Goal: Information Seeking & Learning: Compare options

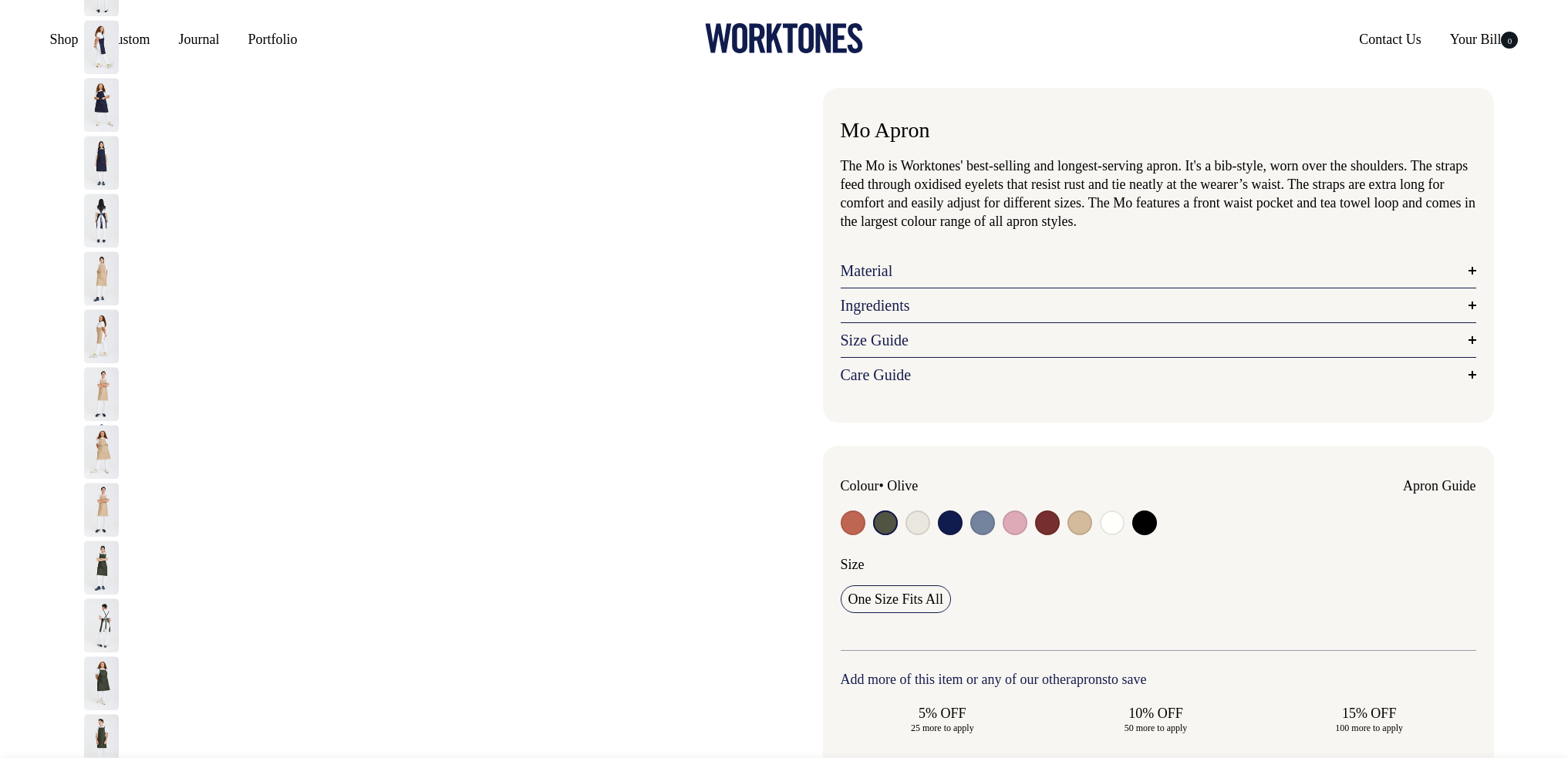
select select "Olive"
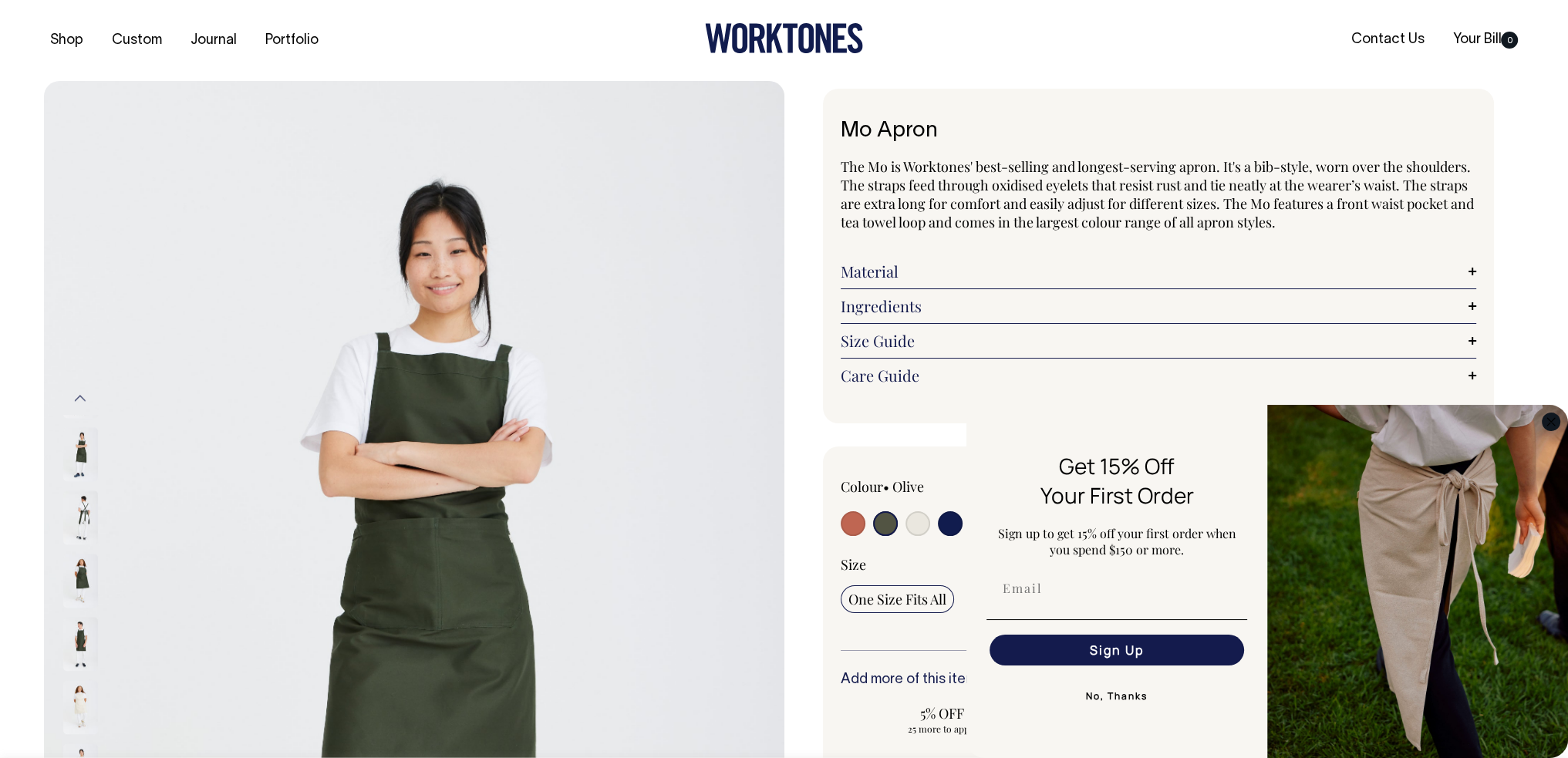
click at [1555, 419] on circle "Close dialog" at bounding box center [1551, 421] width 18 height 18
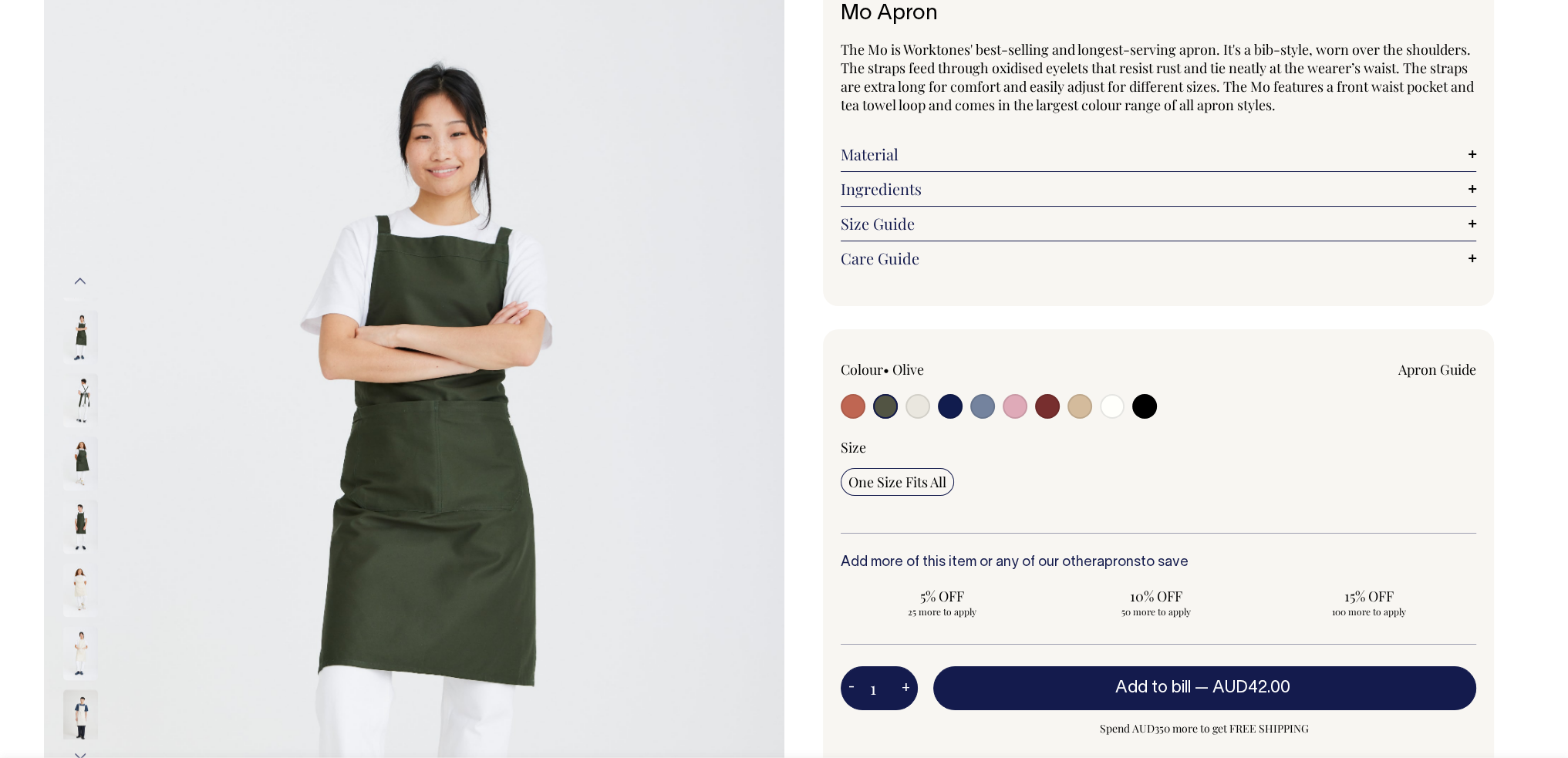
scroll to position [116, 0]
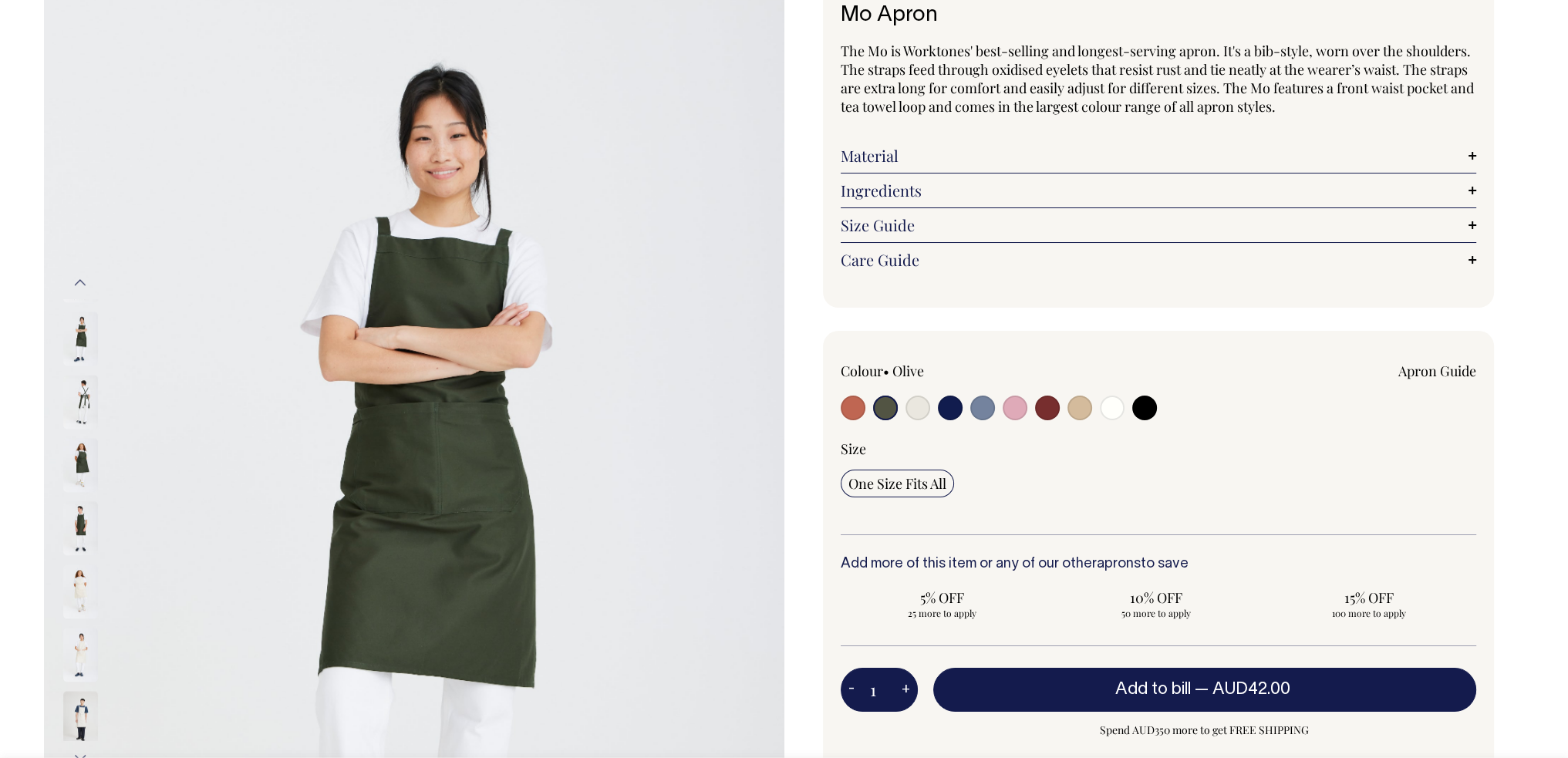
click at [1242, 473] on div "One Size Fits All" at bounding box center [1158, 484] width 635 height 28
click at [986, 406] on input "radio" at bounding box center [983, 408] width 25 height 25
radio input "true"
select select "Blue/Grey"
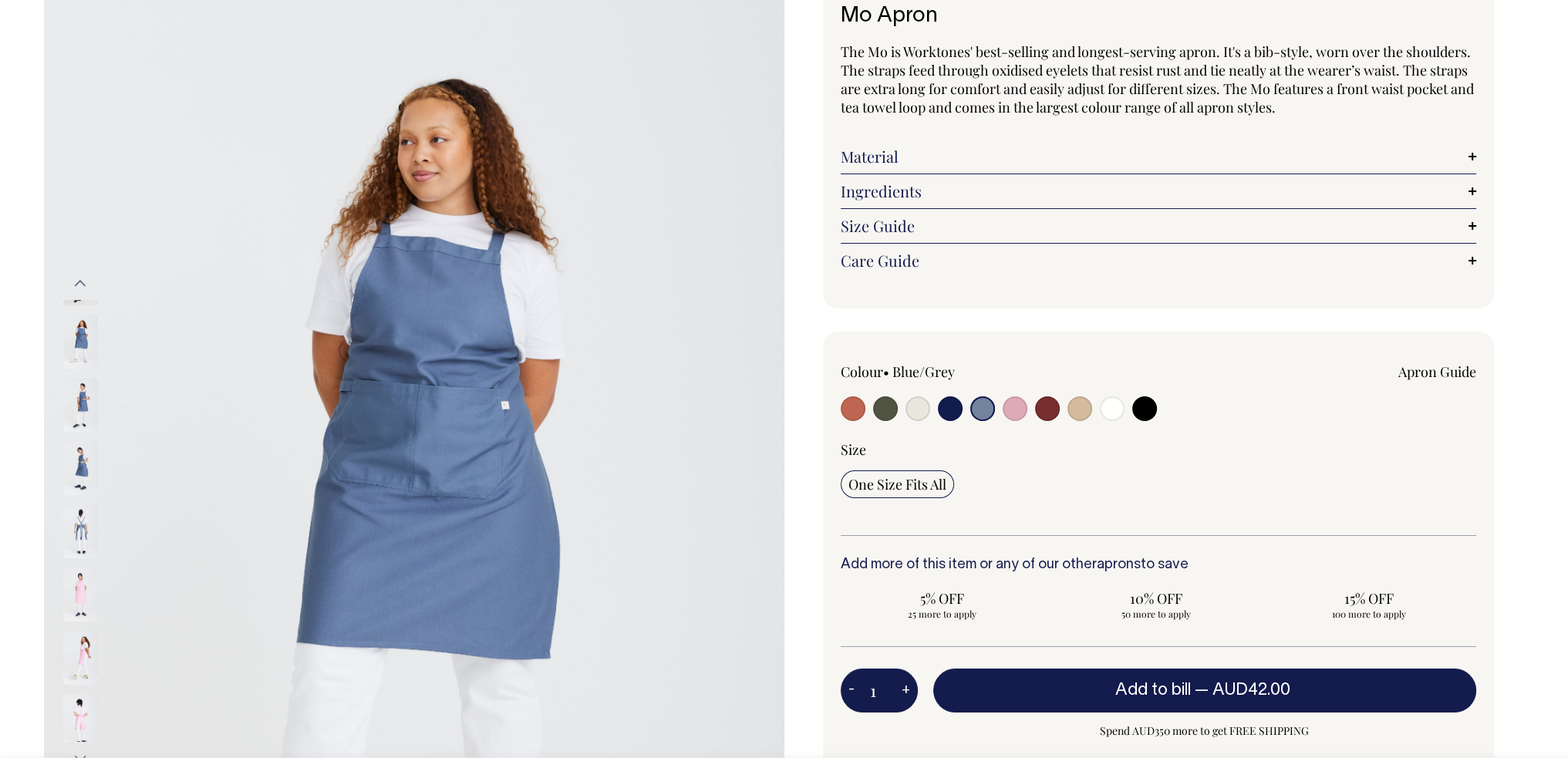
scroll to position [116, 0]
click at [883, 413] on input "radio" at bounding box center [886, 408] width 25 height 25
radio input "true"
select select "Olive"
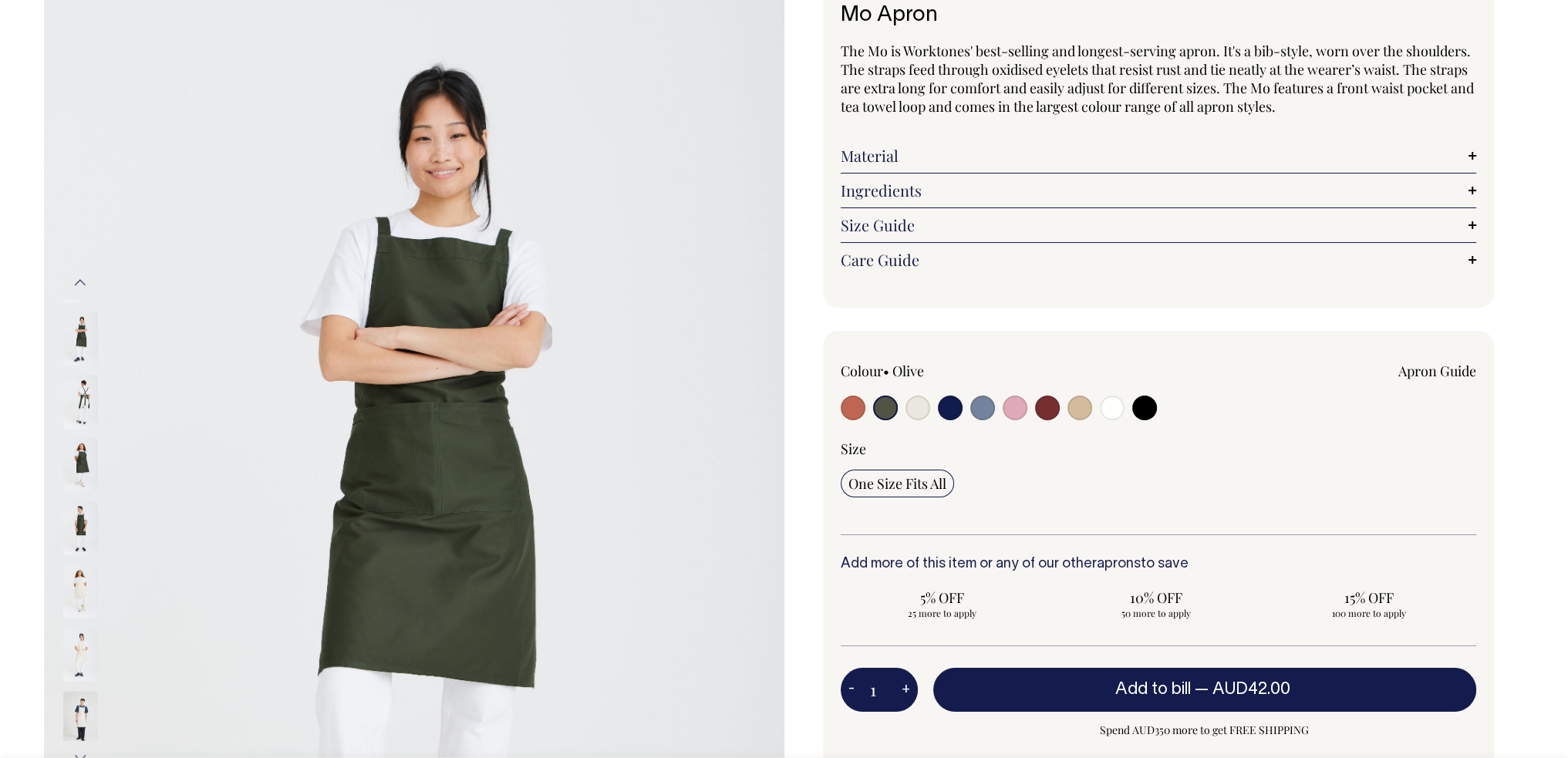
click at [1068, 509] on div "Size One Size Fits All" at bounding box center [1158, 486] width 635 height 95
click at [848, 414] on input "radio" at bounding box center [853, 408] width 25 height 25
radio input "true"
select select "Rust"
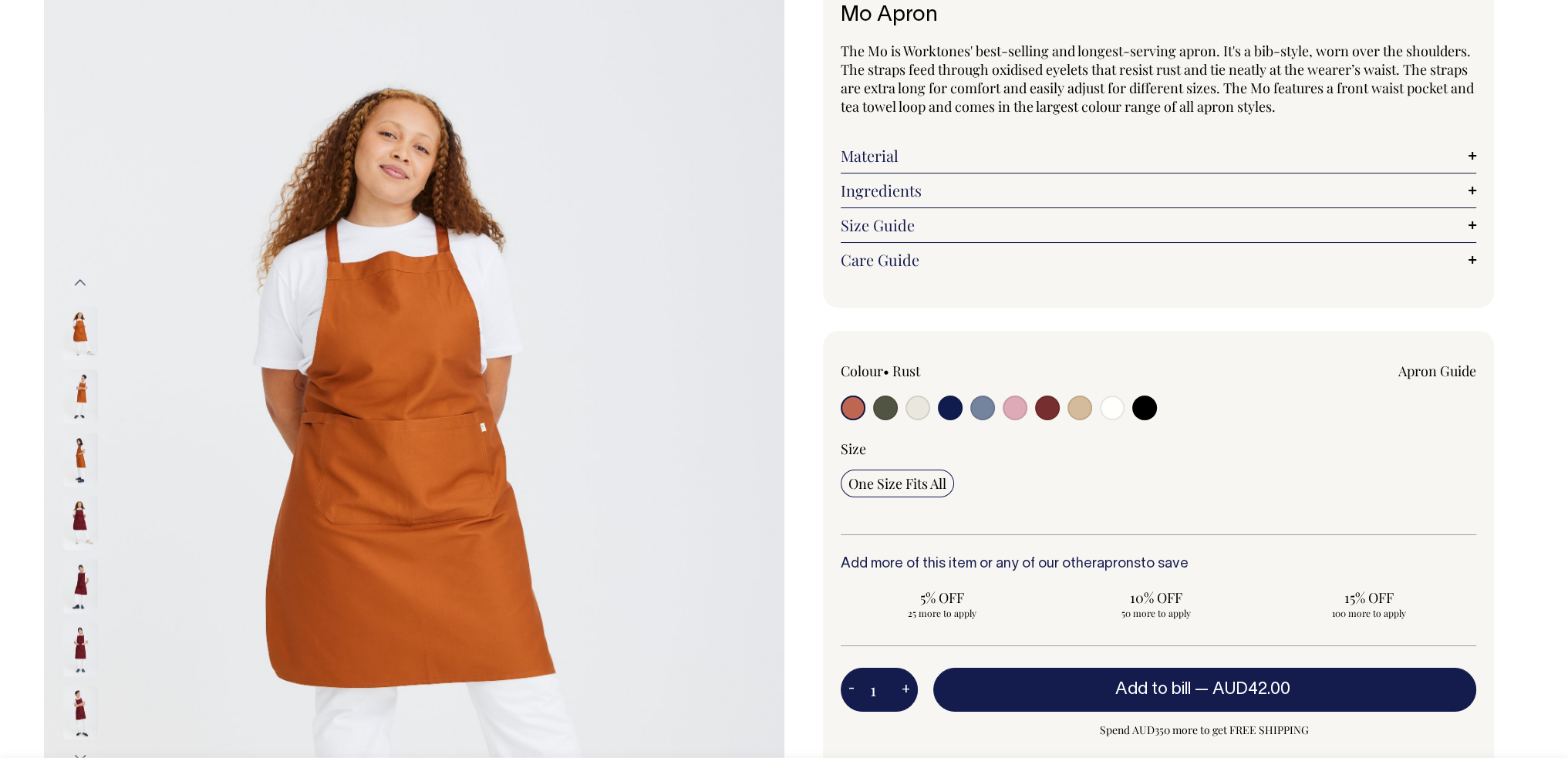
click at [1087, 404] on input "radio" at bounding box center [1079, 408] width 25 height 25
radio input "true"
select select "Khaki"
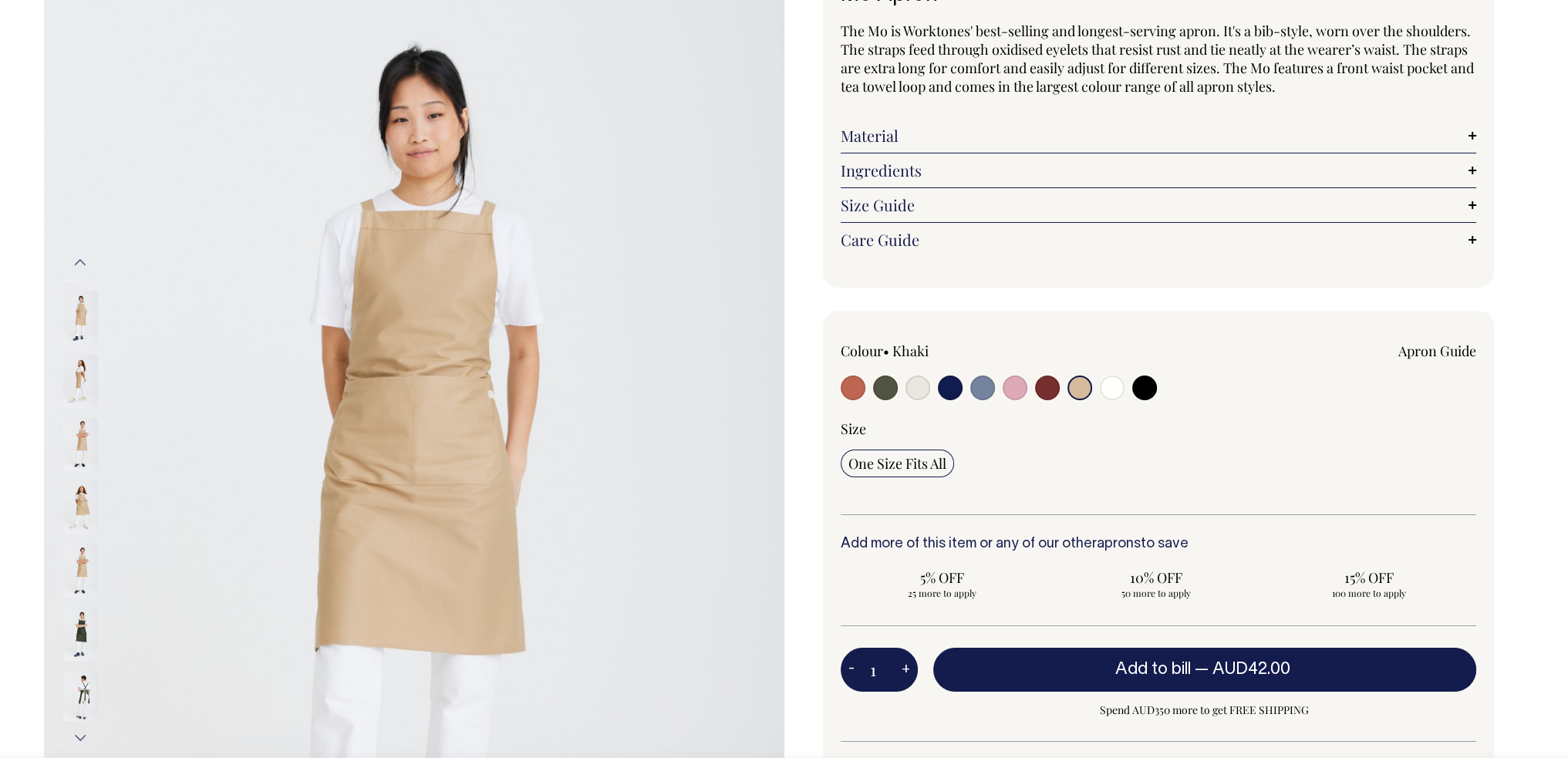
scroll to position [135, 0]
click at [886, 388] on input "radio" at bounding box center [886, 388] width 25 height 25
radio input "true"
select select "Olive"
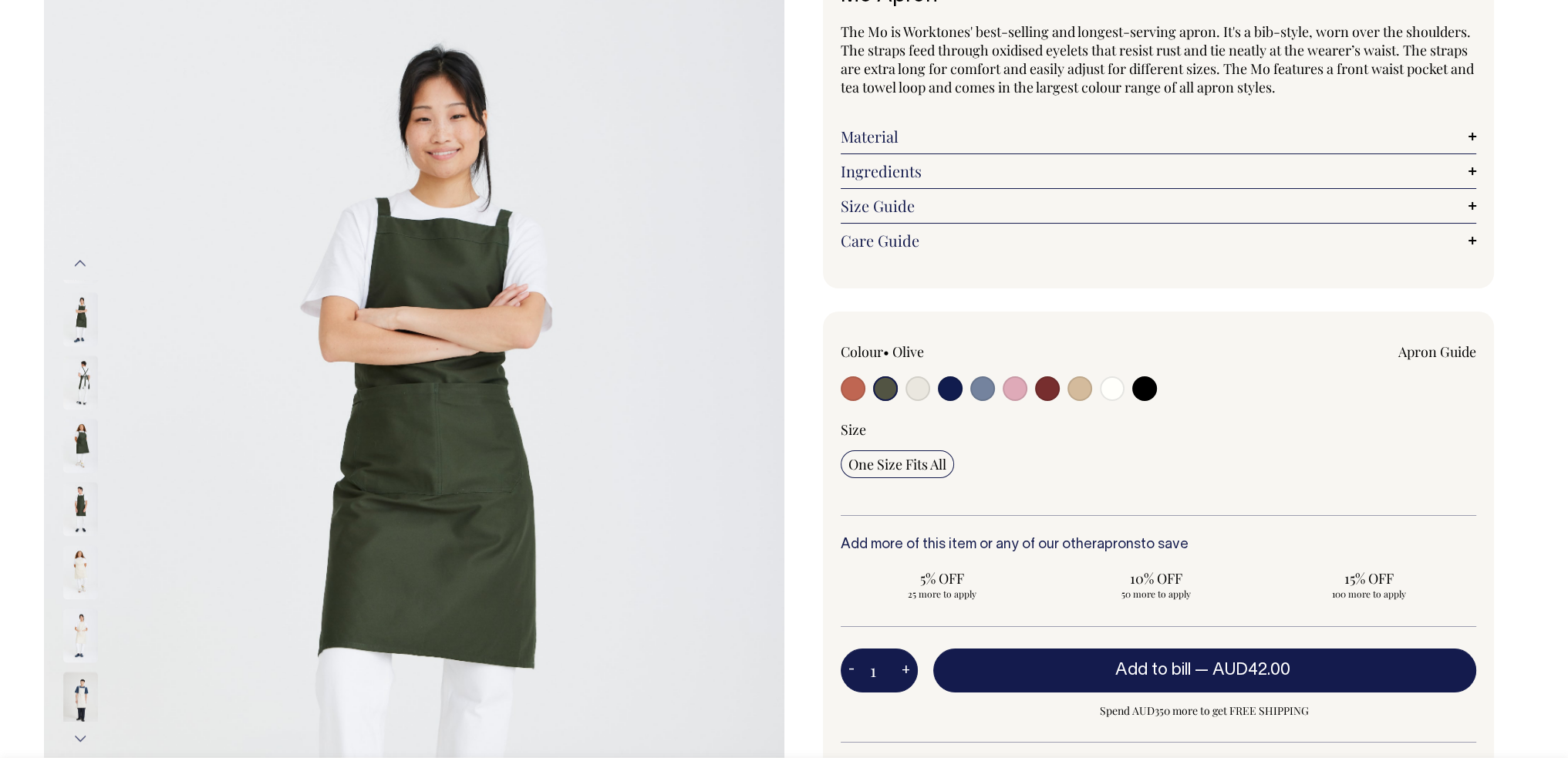
click at [853, 388] on input "radio" at bounding box center [853, 388] width 25 height 25
radio input "true"
select select "Rust"
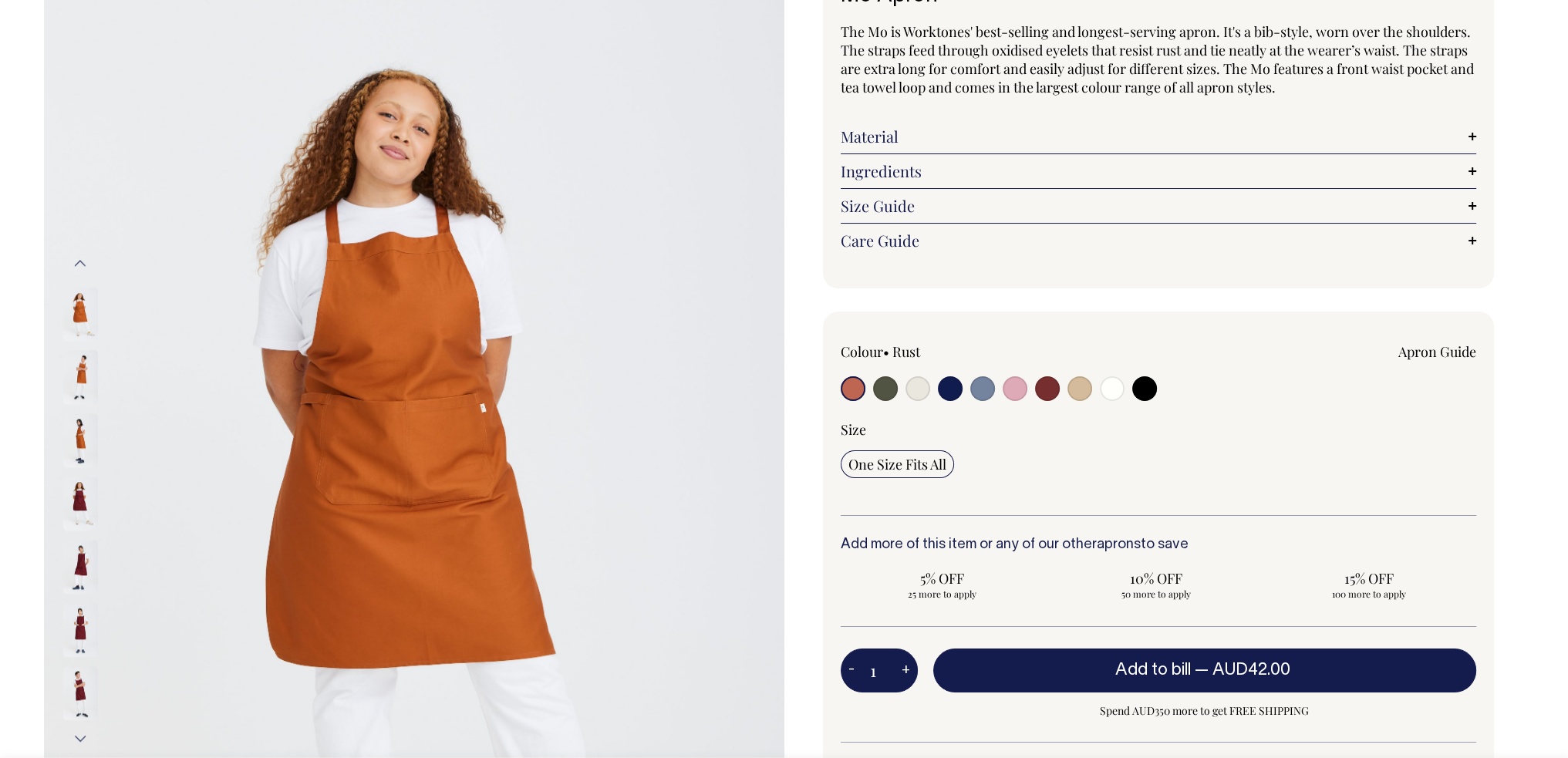
click at [881, 388] on input "radio" at bounding box center [886, 388] width 25 height 25
radio input "true"
select select "Olive"
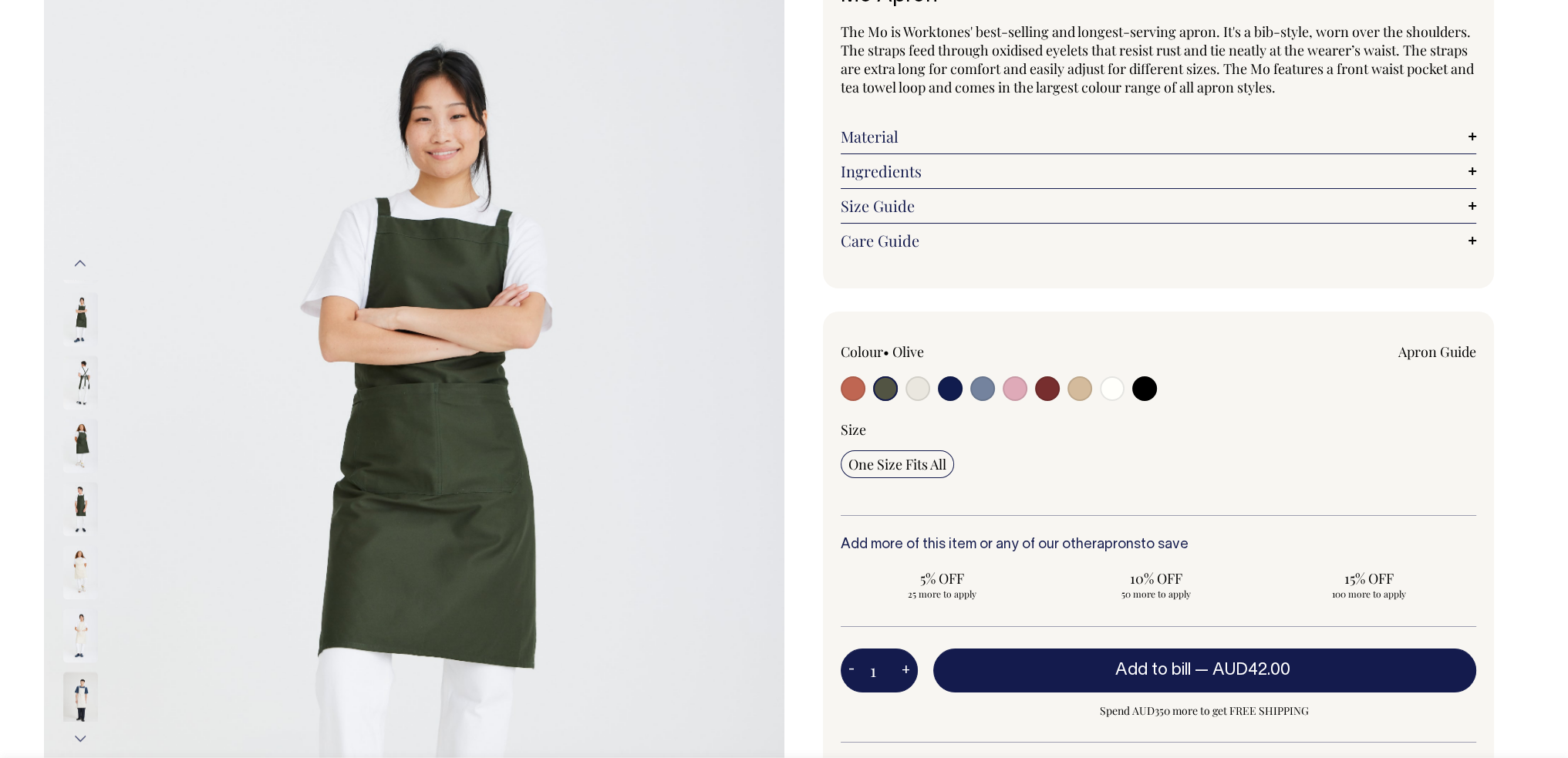
click at [1149, 390] on input "radio" at bounding box center [1144, 388] width 25 height 25
radio input "true"
select select "Black"
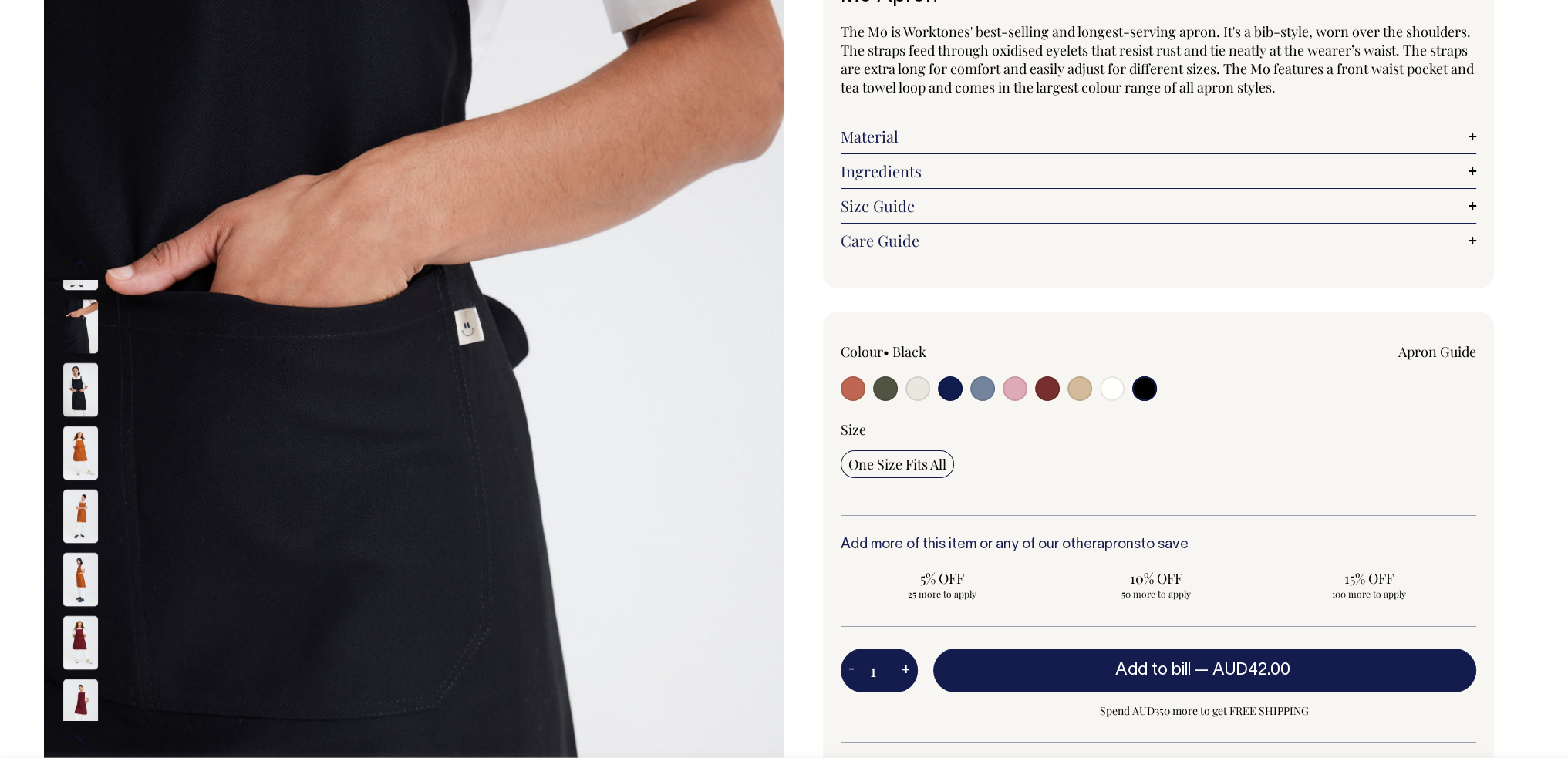
click at [888, 385] on input "radio" at bounding box center [886, 388] width 25 height 25
radio input "true"
select select "Olive"
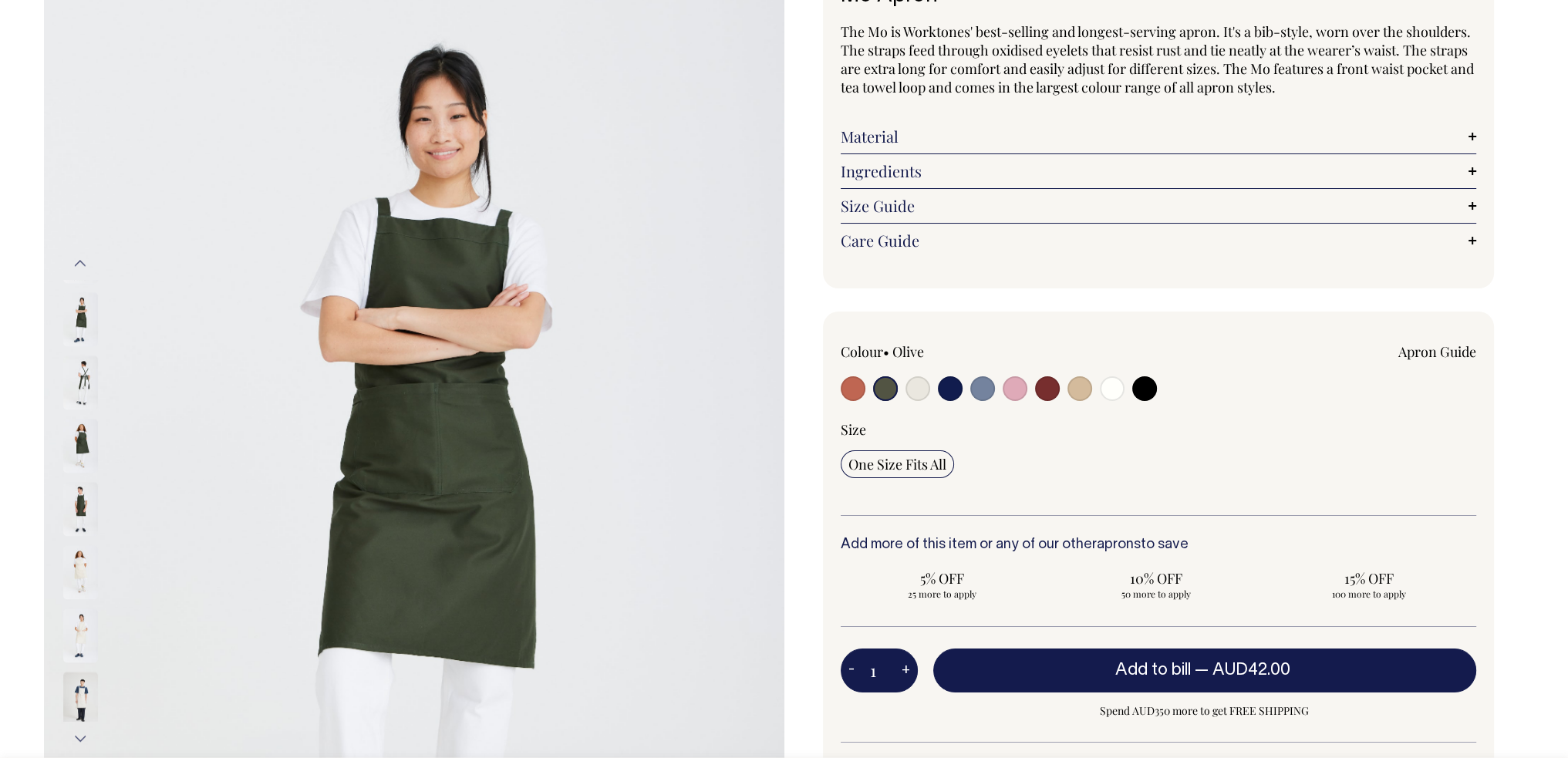
click at [988, 392] on input "radio" at bounding box center [983, 388] width 25 height 25
radio input "true"
select select "Blue/Grey"
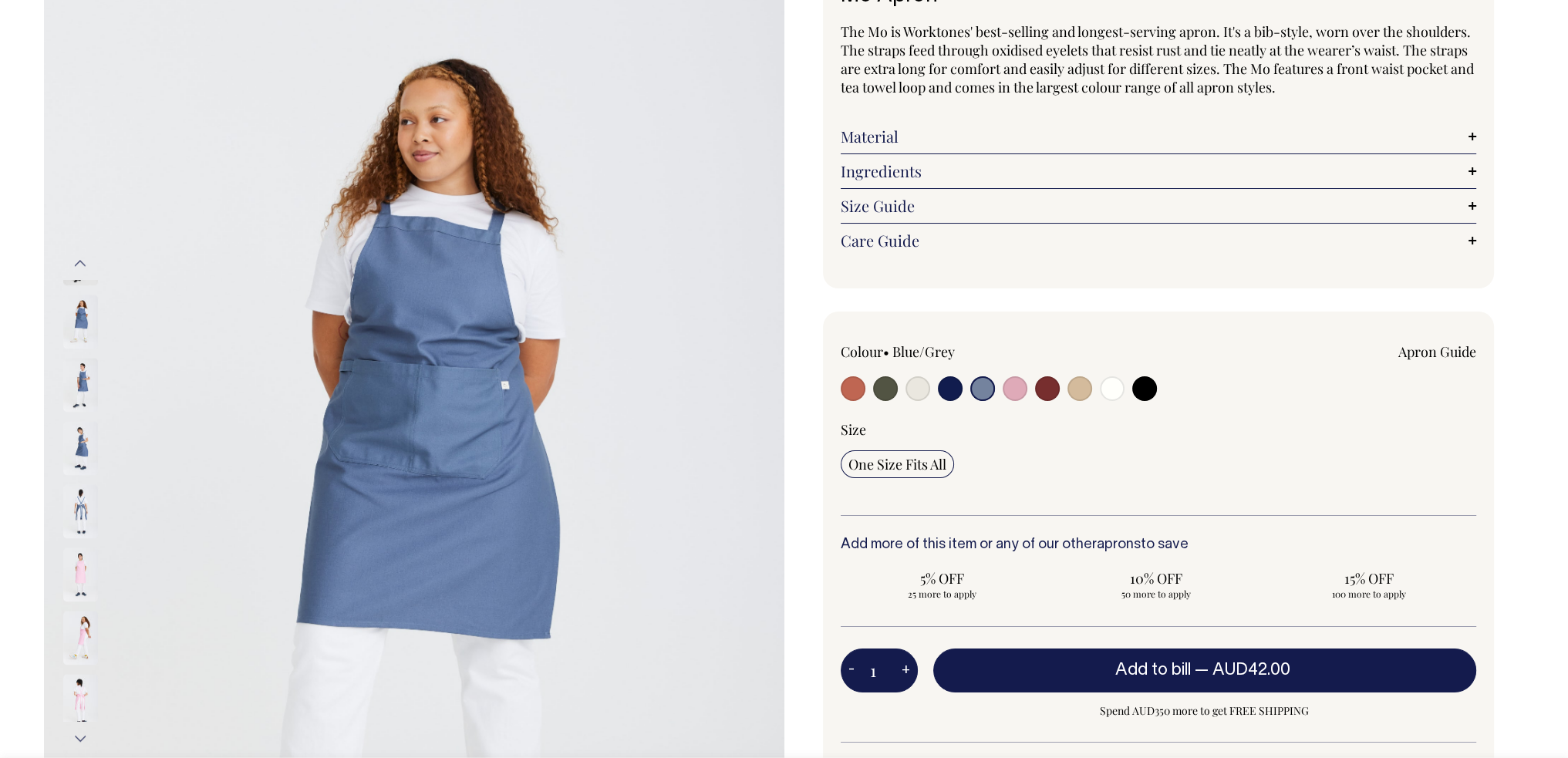
click at [1040, 388] on input "radio" at bounding box center [1047, 388] width 25 height 25
radio input "true"
select select "Burgundy"
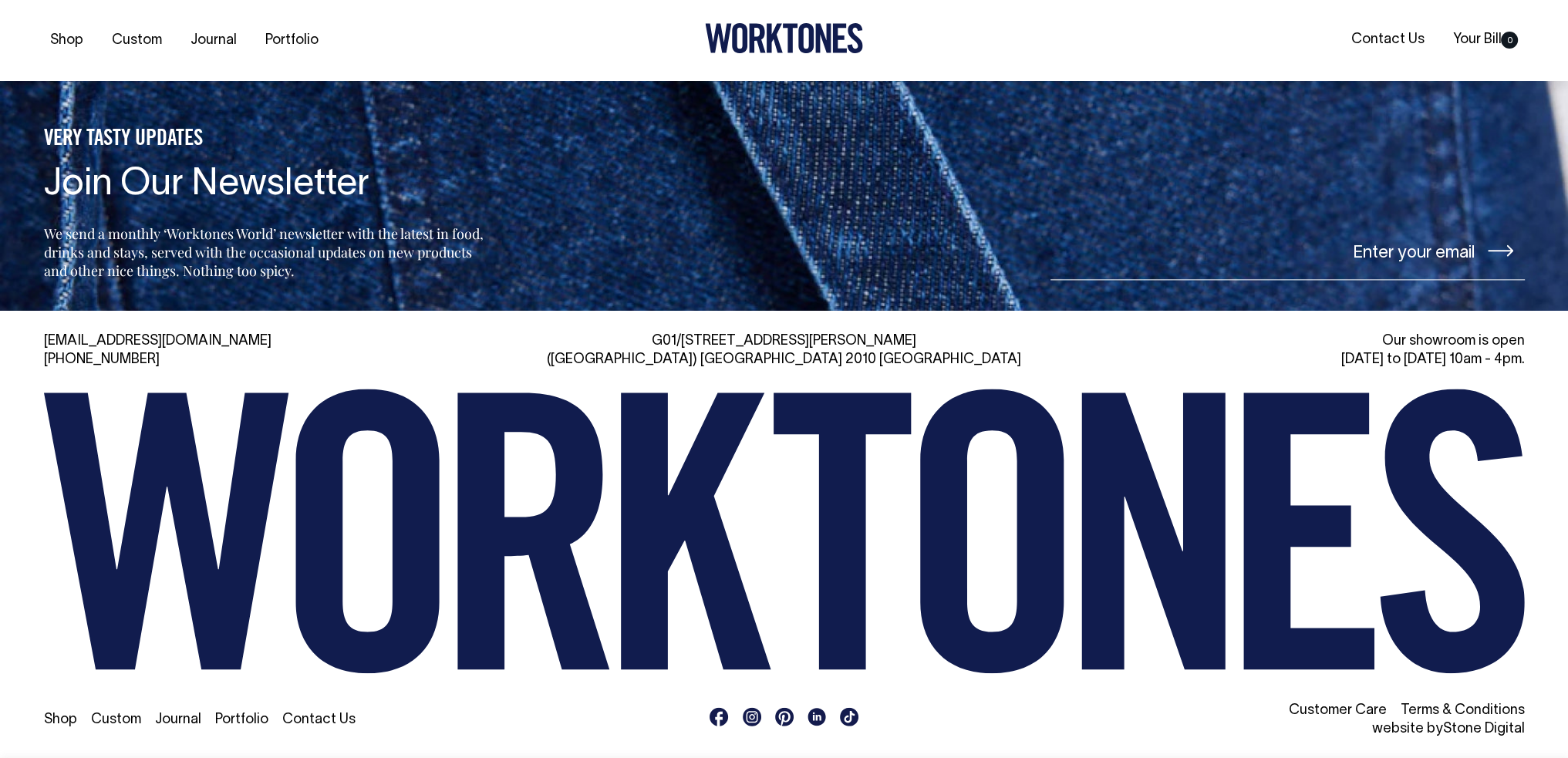
scroll to position [2636, 0]
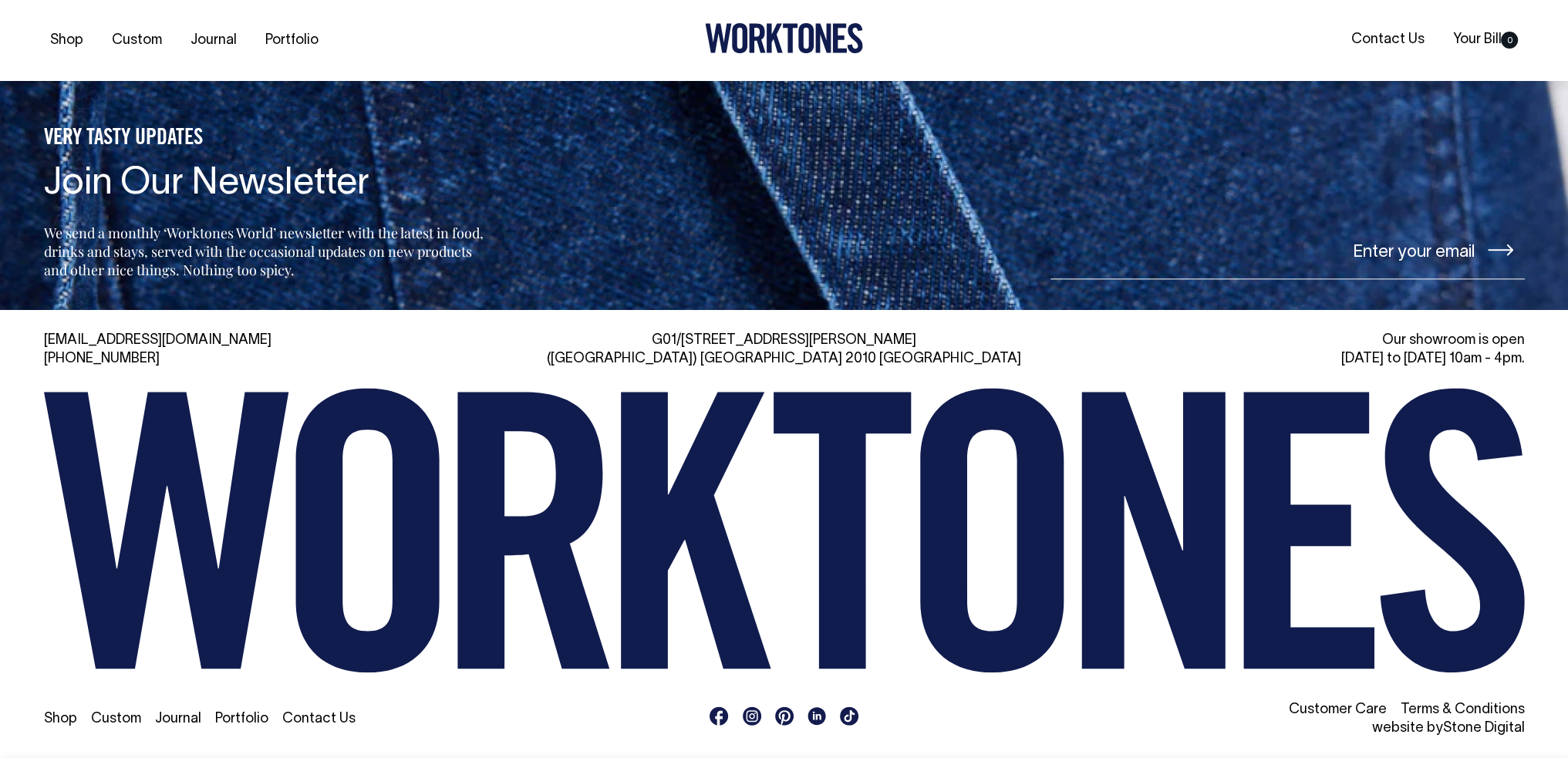
click at [997, 503] on icon at bounding box center [784, 530] width 1480 height 285
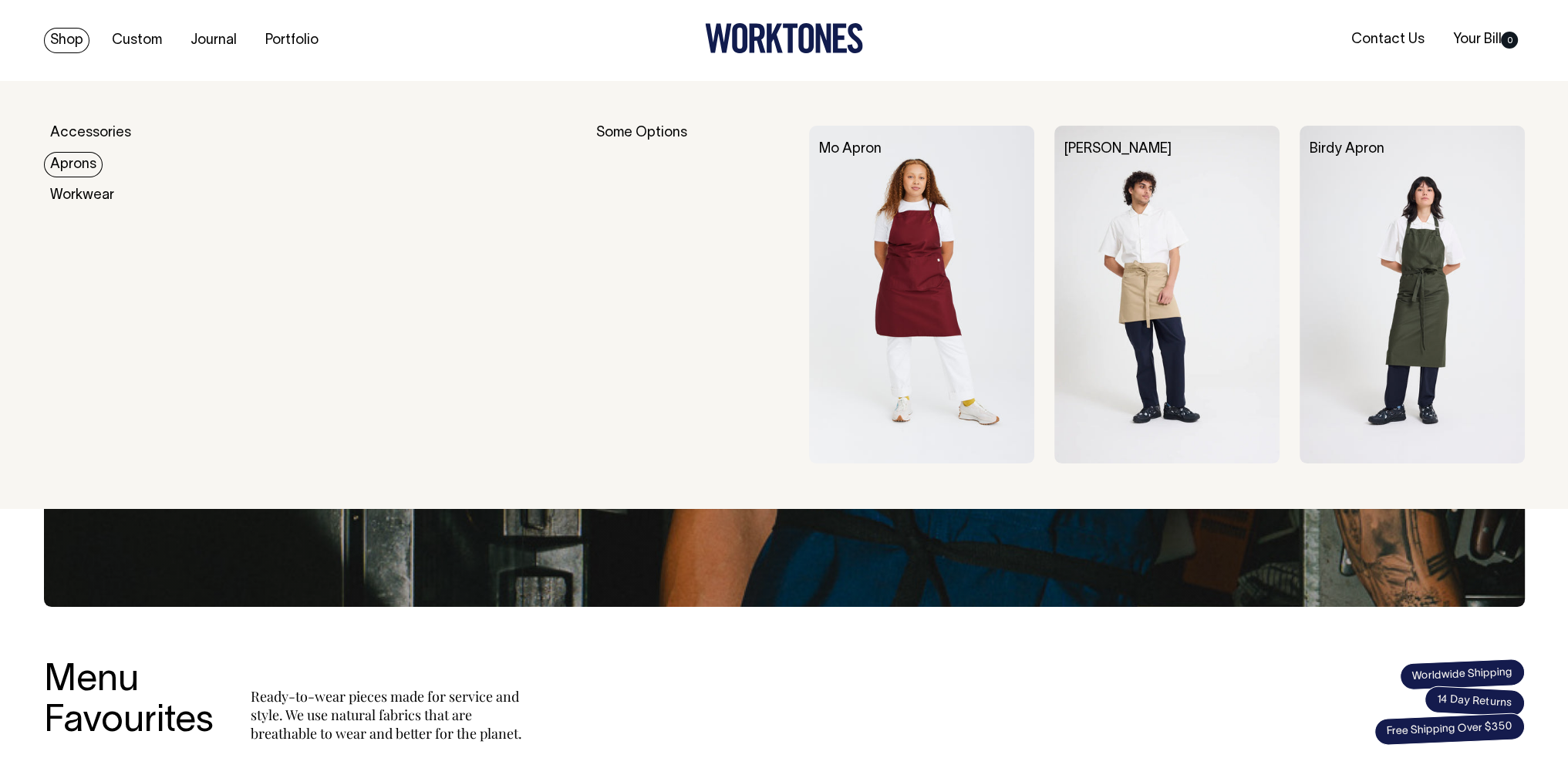
click at [81, 159] on link "Aprons" at bounding box center [73, 164] width 59 height 26
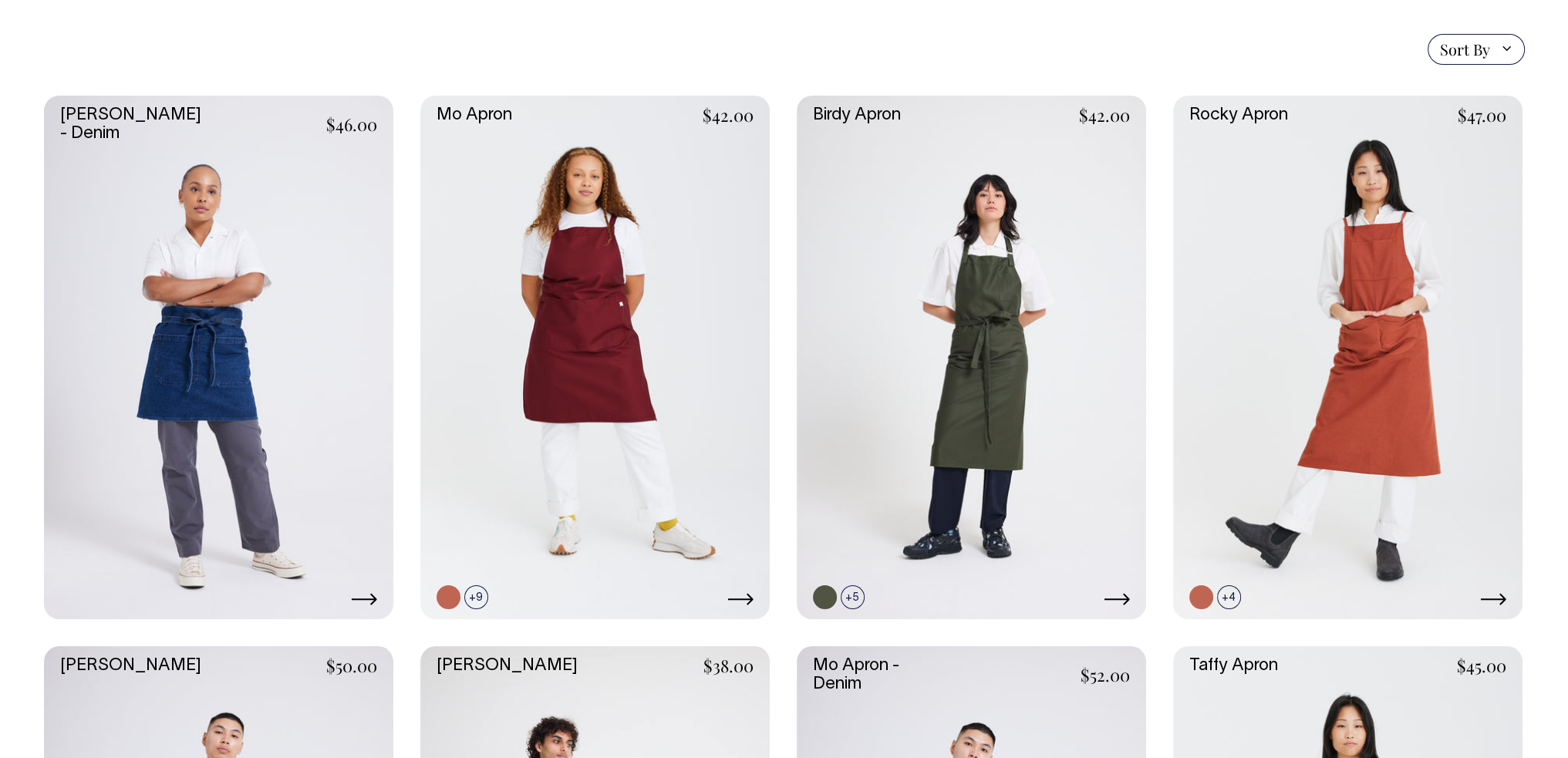
scroll to position [377, 0]
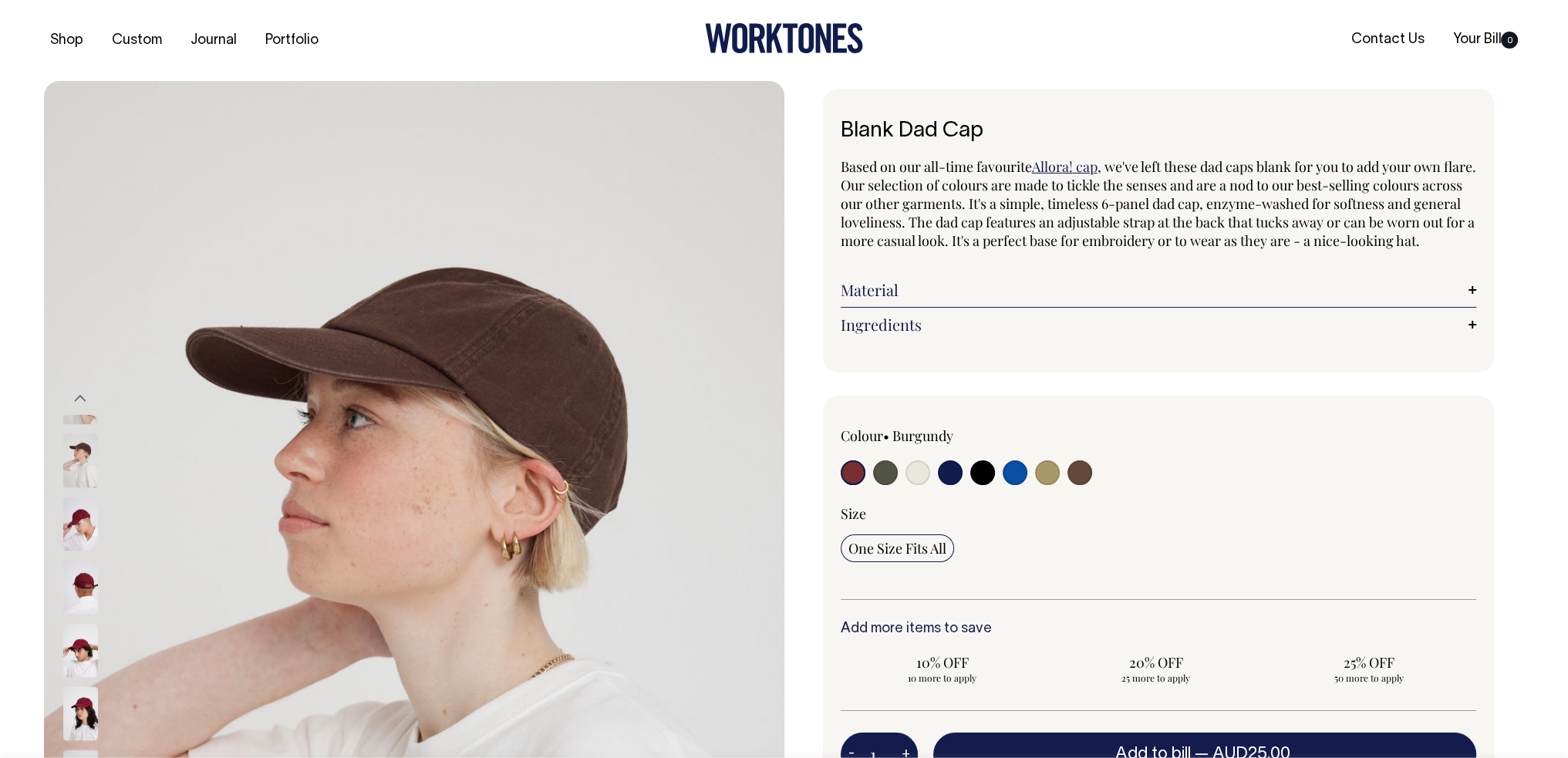
click at [890, 485] on input "radio" at bounding box center [886, 473] width 25 height 25
radio input "true"
select select "Olive"
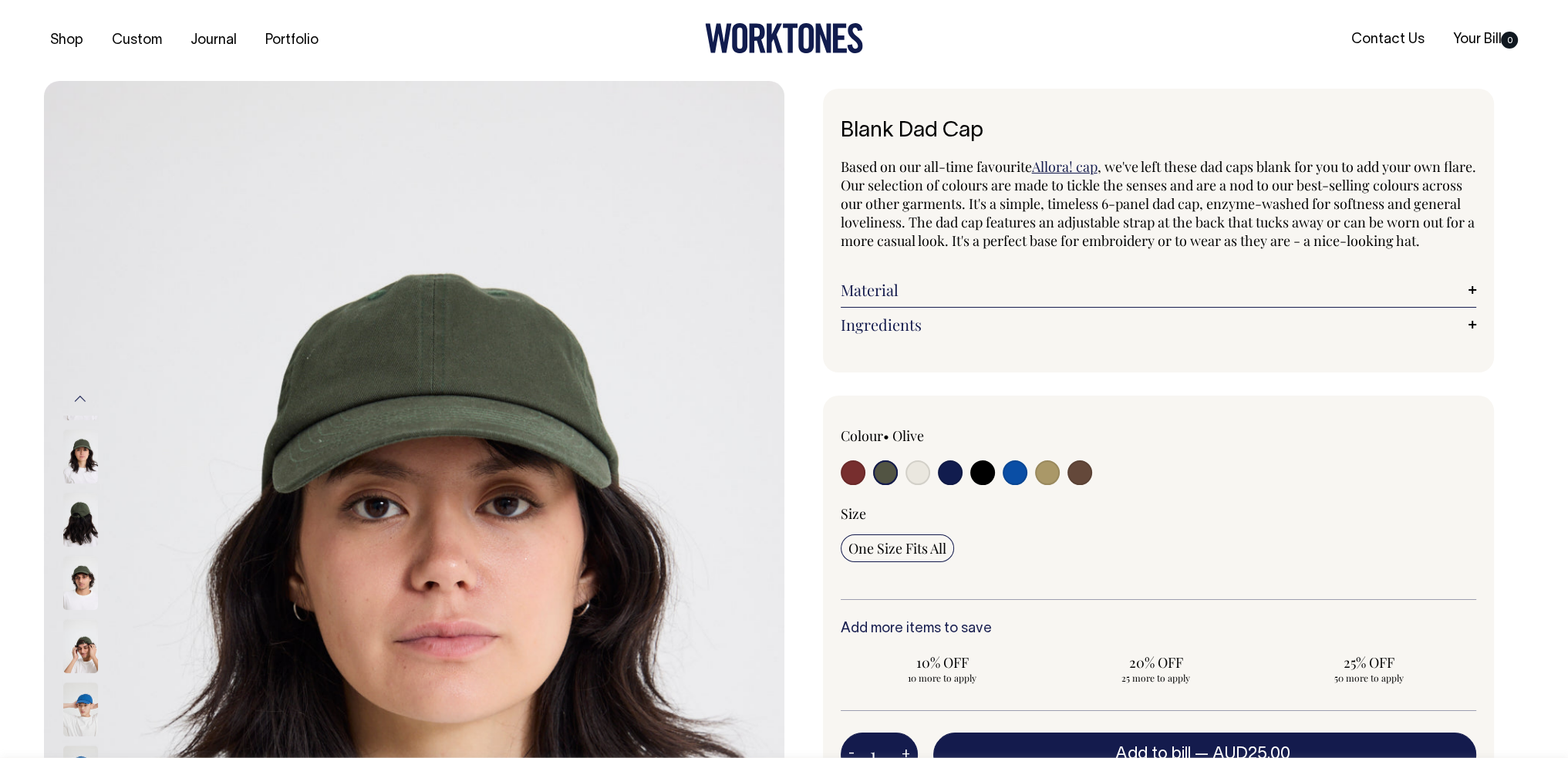
click at [1086, 485] on input "radio" at bounding box center [1079, 473] width 25 height 25
radio input "true"
select select "Espresso"
